Goal: Task Accomplishment & Management: Manage account settings

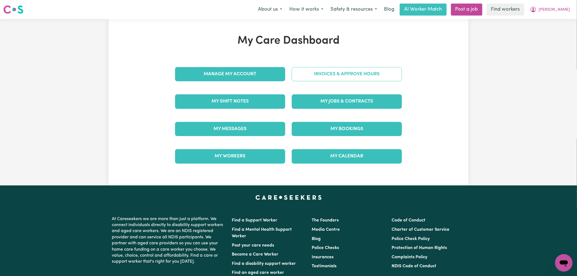
click at [329, 72] on link "Invoices & Approve Hours" at bounding box center [347, 74] width 110 height 14
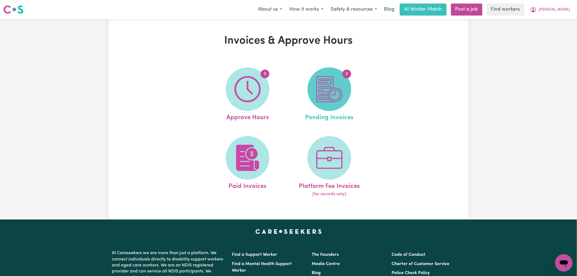
click at [331, 80] on img at bounding box center [329, 89] width 26 height 26
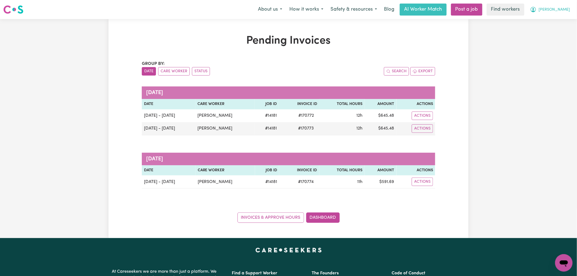
click at [537, 8] on icon "My Account" at bounding box center [533, 9] width 7 height 7
click at [560, 22] on link "My Dashboard" at bounding box center [551, 21] width 43 height 10
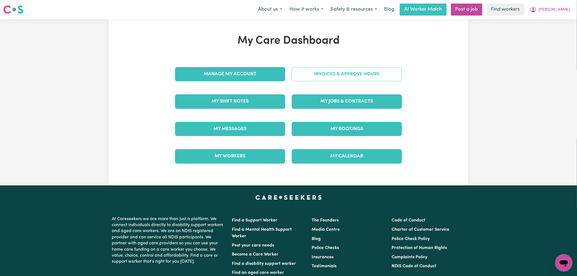
click at [361, 72] on link "Invoices & Approve Hours" at bounding box center [347, 74] width 110 height 14
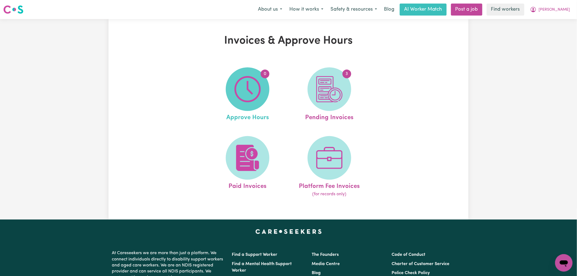
click at [265, 91] on span "0" at bounding box center [248, 89] width 44 height 44
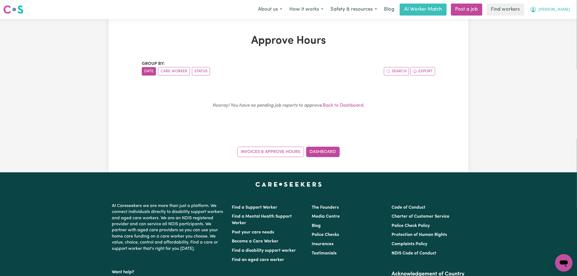
click at [557, 12] on span "[PERSON_NAME]" at bounding box center [554, 10] width 31 height 6
drag, startPoint x: 555, startPoint y: 15, endPoint x: 554, endPoint y: 20, distance: 5.4
click at [554, 20] on link "My Dashboard" at bounding box center [551, 21] width 43 height 10
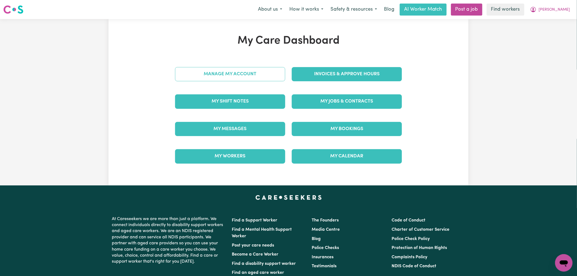
click at [258, 78] on link "Manage My Account" at bounding box center [230, 74] width 110 height 14
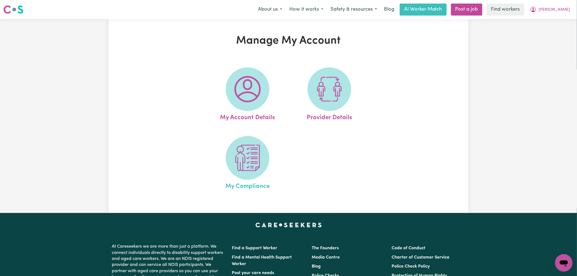
click at [246, 185] on span "My Compliance" at bounding box center [248, 185] width 44 height 11
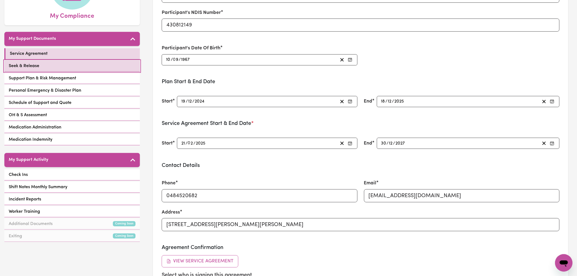
click at [91, 67] on link "Seek & Release" at bounding box center [72, 66] width 136 height 11
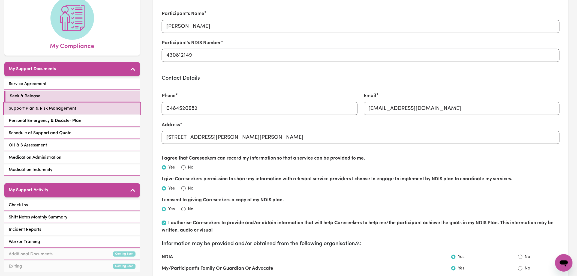
click at [91, 113] on link "Support Plan & Risk Management" at bounding box center [72, 108] width 136 height 11
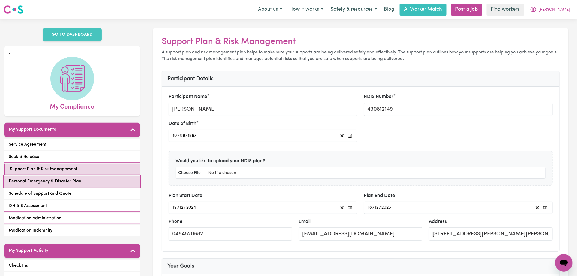
click at [98, 178] on link "Personal Emergency & Disaster Plan" at bounding box center [72, 181] width 136 height 11
select select "continue"
select select "phone"
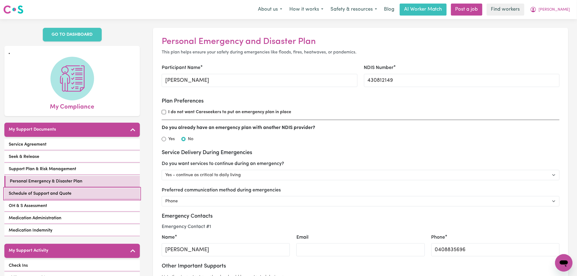
click at [63, 192] on span "Schedule of Support and Quote" at bounding box center [40, 193] width 63 height 7
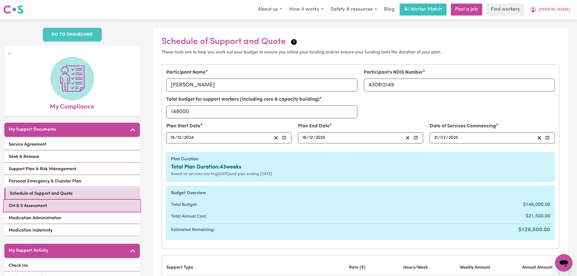
click at [74, 211] on link "OH & S Assessment" at bounding box center [72, 205] width 136 height 11
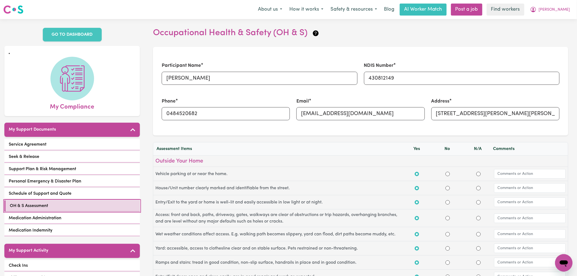
scroll to position [151, 0]
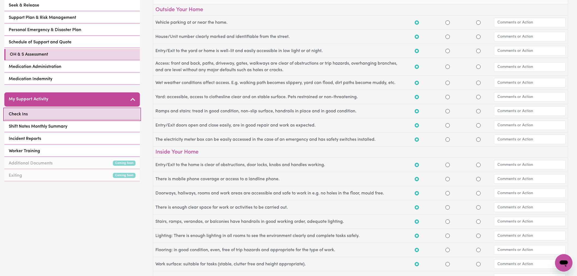
click at [99, 116] on link "Check Ins" at bounding box center [72, 114] width 136 height 11
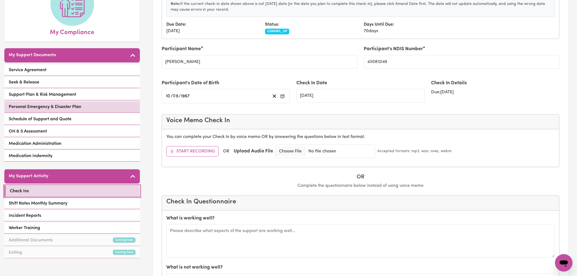
scroll to position [30, 0]
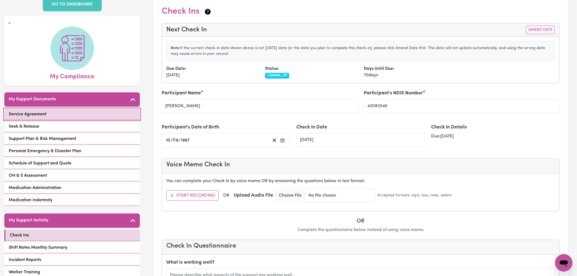
click at [85, 116] on link "Service Agreement" at bounding box center [72, 114] width 136 height 11
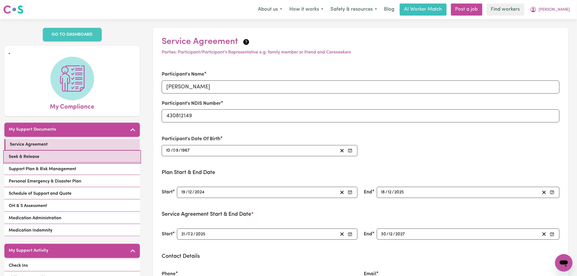
click at [75, 158] on link "Seek & Release" at bounding box center [72, 156] width 136 height 11
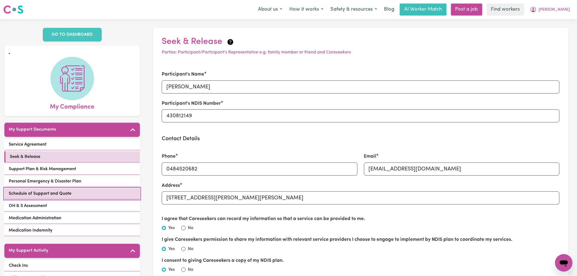
click at [76, 197] on link "Schedule of Support and Quote" at bounding box center [72, 193] width 136 height 11
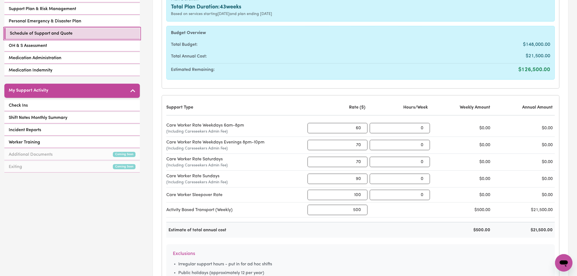
scroll to position [212, 0]
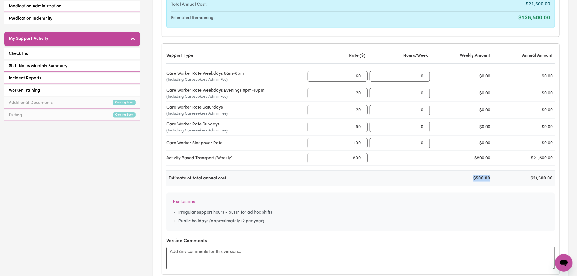
drag, startPoint x: 468, startPoint y: 182, endPoint x: 493, endPoint y: 179, distance: 25.6
click at [493, 179] on div "Estimate of total annual cost $500.00 $21,500.00" at bounding box center [360, 178] width 389 height 16
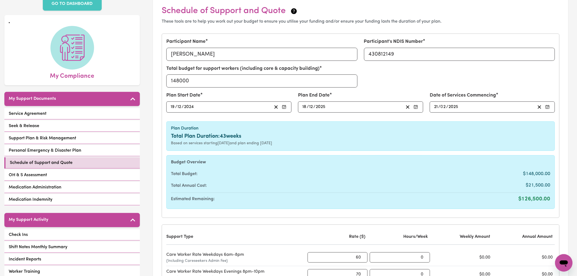
scroll to position [0, 0]
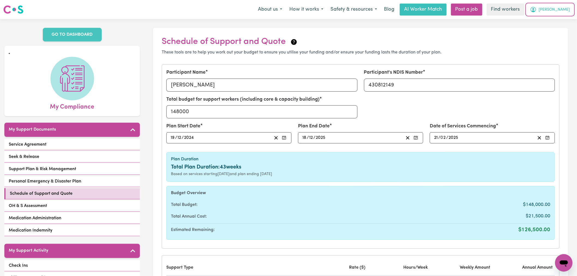
click at [558, 9] on span "[PERSON_NAME]" at bounding box center [554, 10] width 31 height 6
click at [559, 22] on link "My Dashboard" at bounding box center [551, 21] width 43 height 10
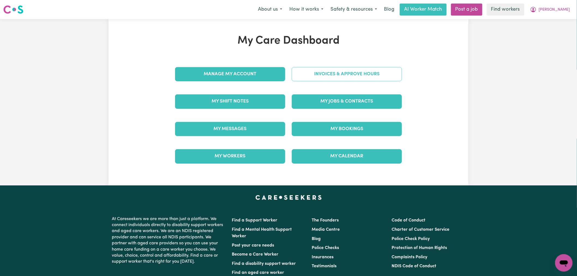
click at [386, 72] on link "Invoices & Approve Hours" at bounding box center [347, 74] width 110 height 14
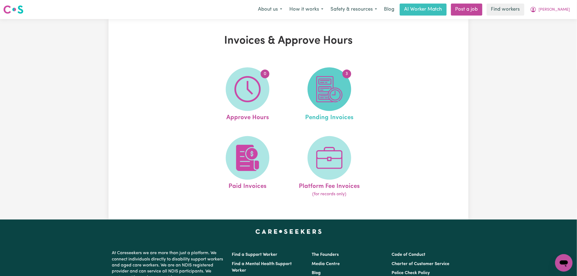
click at [347, 91] on span "3" at bounding box center [330, 89] width 44 height 44
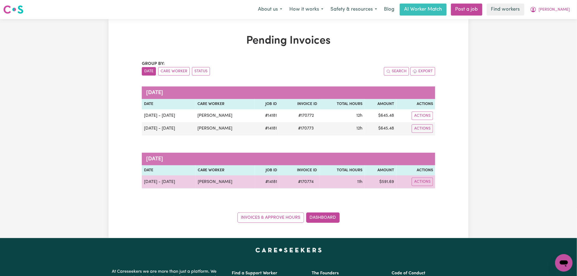
click at [387, 181] on td "$ 591.69" at bounding box center [381, 181] width 32 height 13
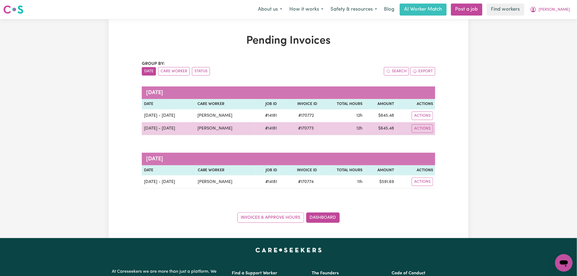
click at [389, 131] on td "$ 645.48" at bounding box center [381, 128] width 32 height 13
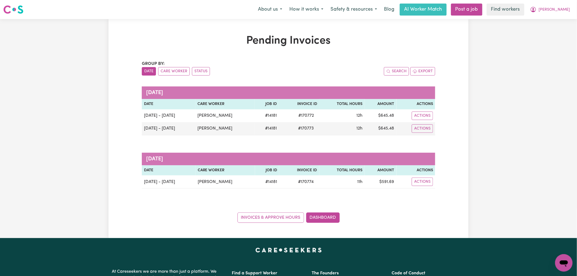
click at [388, 109] on th "Amount" at bounding box center [381, 104] width 32 height 10
click at [551, 13] on button "[PERSON_NAME]" at bounding box center [550, 9] width 47 height 11
click at [550, 34] on link "Logout" at bounding box center [551, 31] width 43 height 10
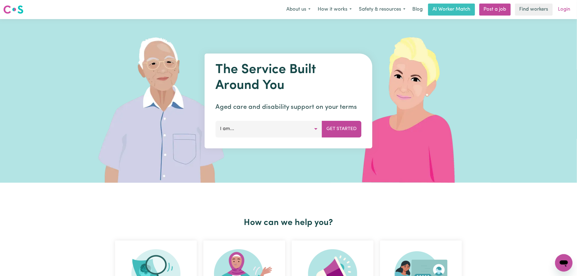
click at [559, 7] on link "Login" at bounding box center [564, 10] width 19 height 12
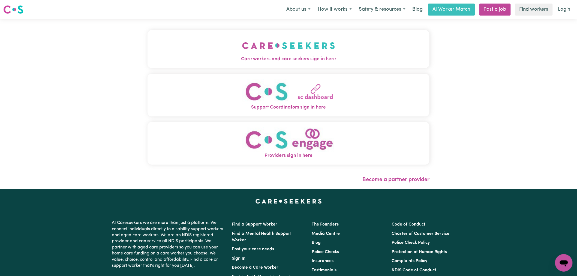
click at [242, 48] on img "Care workers and care seekers sign in here" at bounding box center [288, 45] width 93 height 20
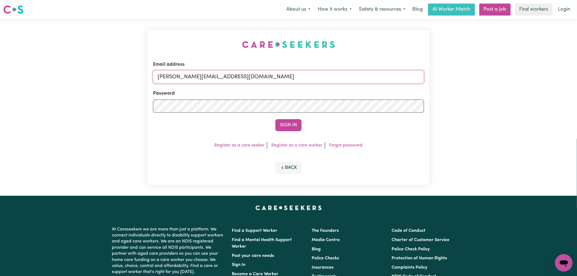
click at [241, 82] on input "[PERSON_NAME][EMAIL_ADDRESS][DOMAIN_NAME]" at bounding box center [288, 76] width 271 height 13
drag, startPoint x: 296, startPoint y: 74, endPoint x: 186, endPoint y: 77, distance: 110.0
click at [185, 78] on input "superuser [EMAIL_ADDRESS][DOMAIN_NAME]" at bounding box center [288, 76] width 271 height 13
click at [275, 119] on button "Sign In" at bounding box center [288, 125] width 26 height 12
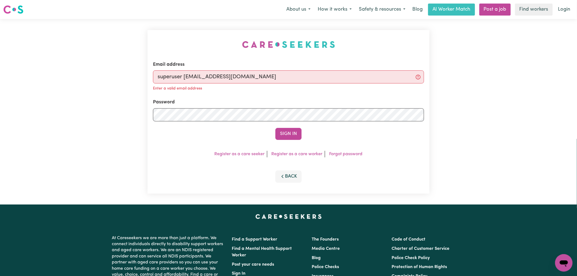
click at [183, 76] on input "superuser [EMAIL_ADDRESS][DOMAIN_NAME]" at bounding box center [288, 76] width 271 height 13
type input "[EMAIL_ADDRESS][DOMAIN_NAME]"
click at [275, 128] on button "Sign In" at bounding box center [288, 134] width 26 height 12
